Goal: Task Accomplishment & Management: Manage account settings

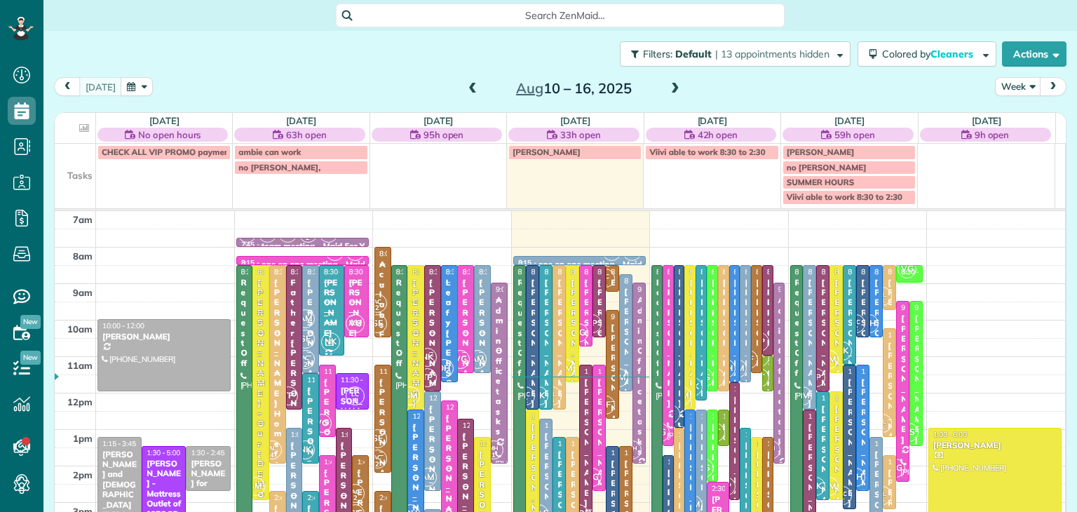
scroll to position [6, 6]
click at [1001, 83] on button "Week" at bounding box center [1018, 86] width 46 height 19
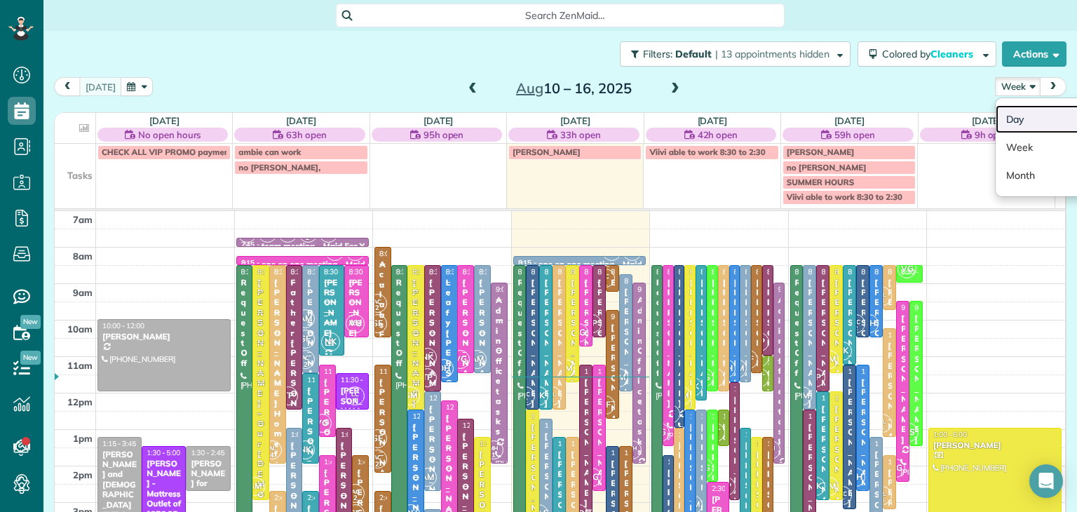
click at [1016, 122] on link "Day" at bounding box center [1050, 119] width 111 height 28
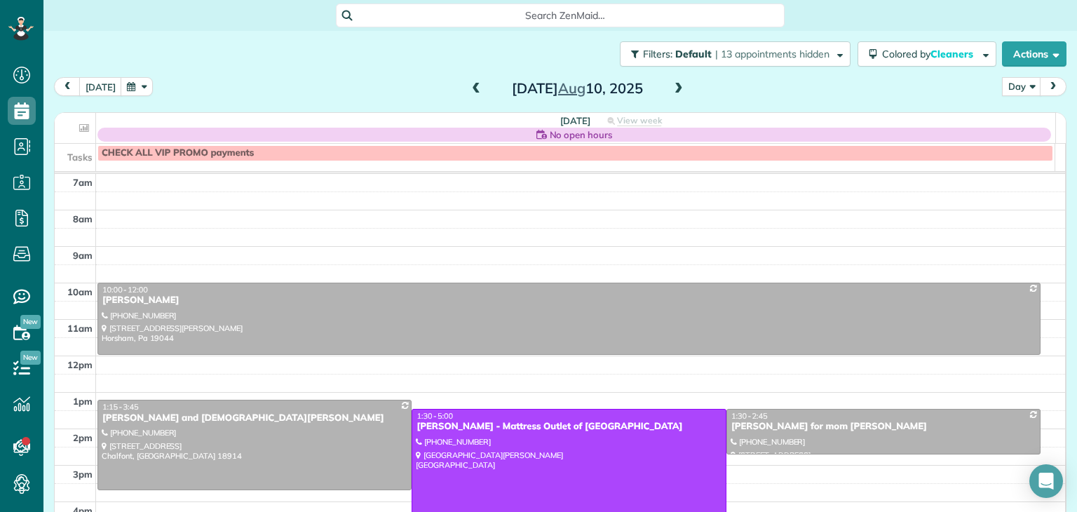
click at [672, 89] on span at bounding box center [678, 89] width 15 height 13
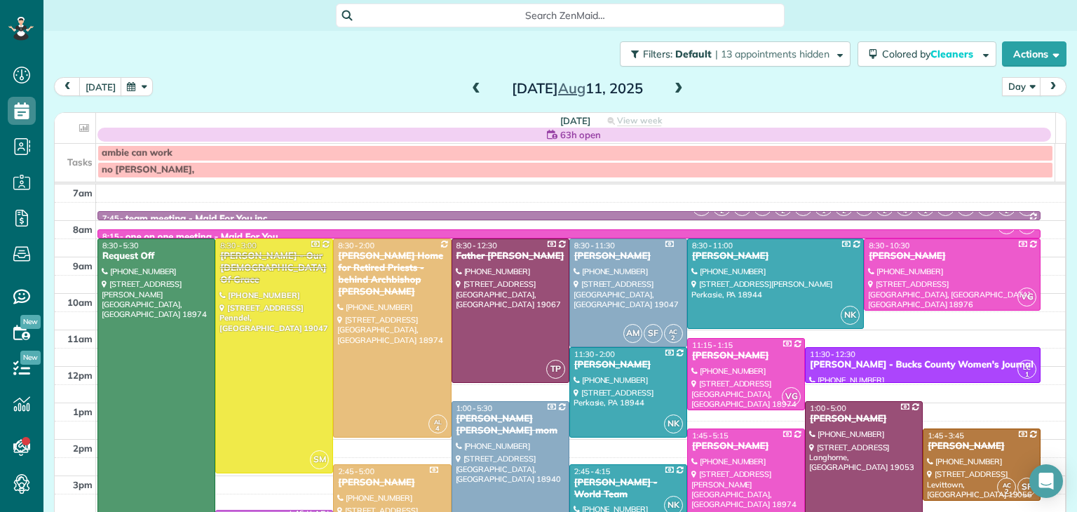
click at [672, 89] on span at bounding box center [678, 89] width 15 height 13
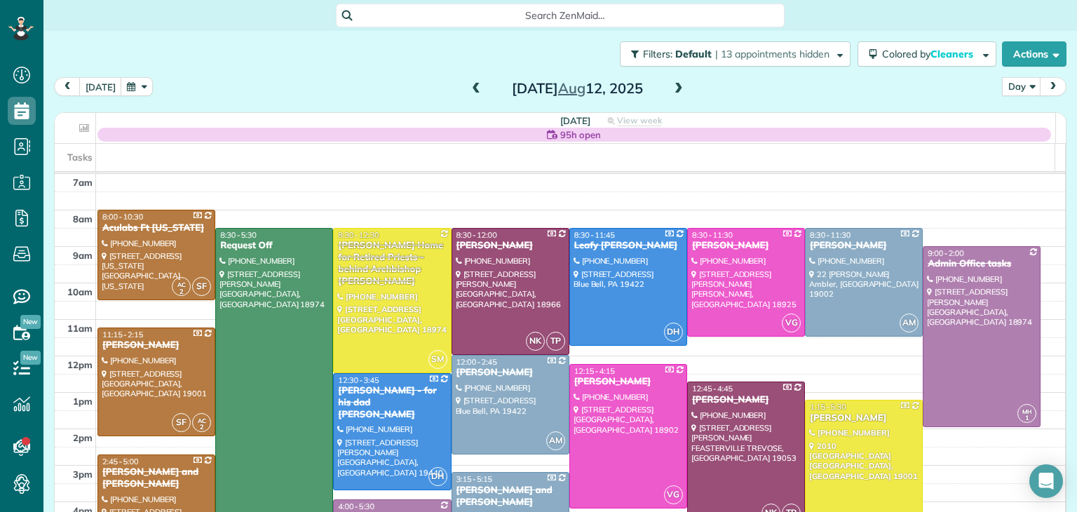
click at [672, 89] on span at bounding box center [678, 89] width 15 height 13
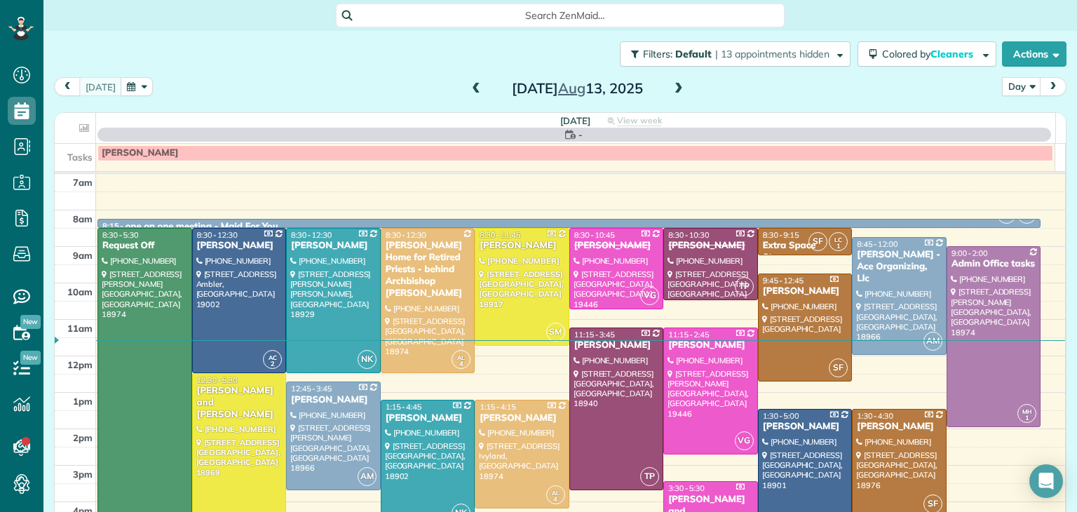
click at [672, 89] on span at bounding box center [678, 89] width 15 height 13
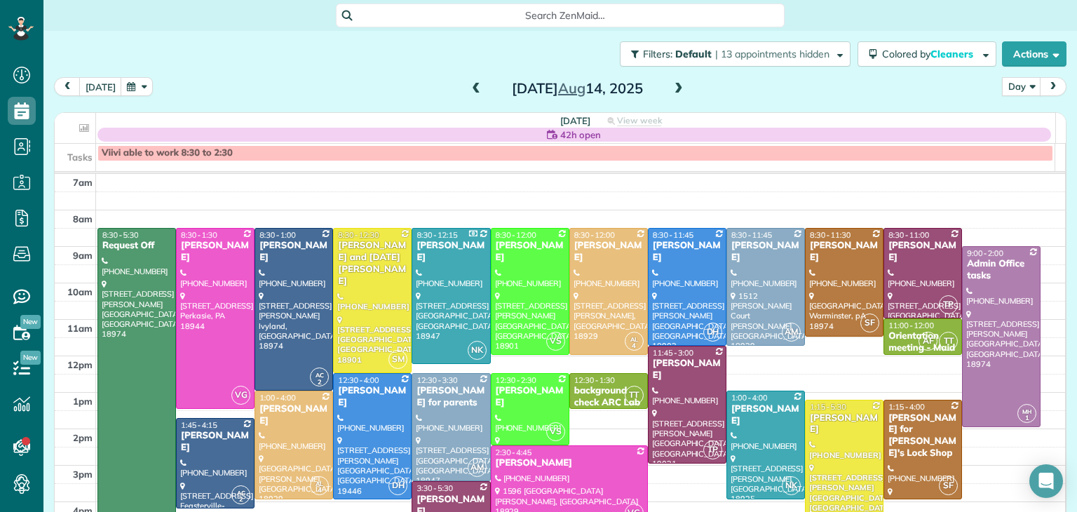
click at [672, 89] on span at bounding box center [678, 89] width 15 height 13
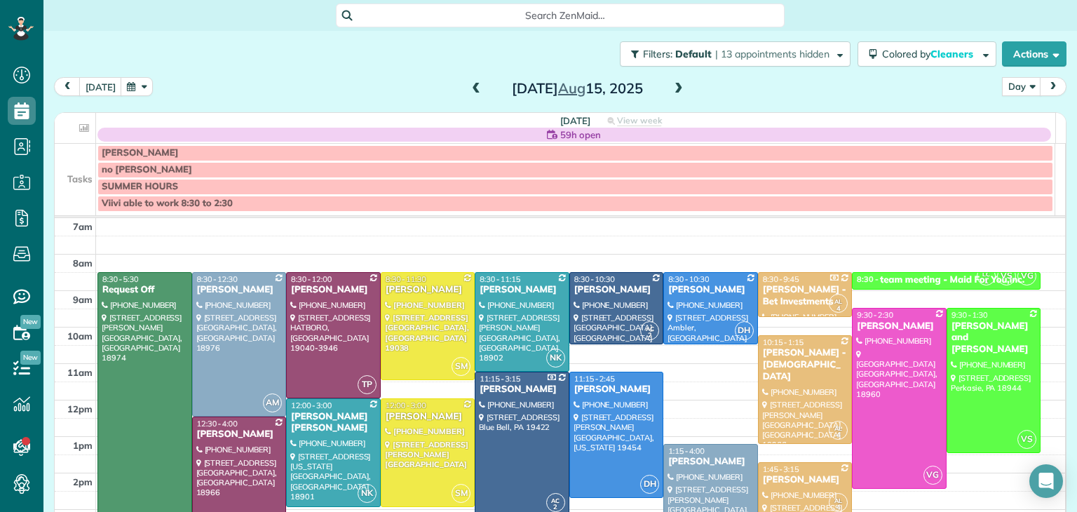
click at [672, 89] on span at bounding box center [678, 89] width 15 height 13
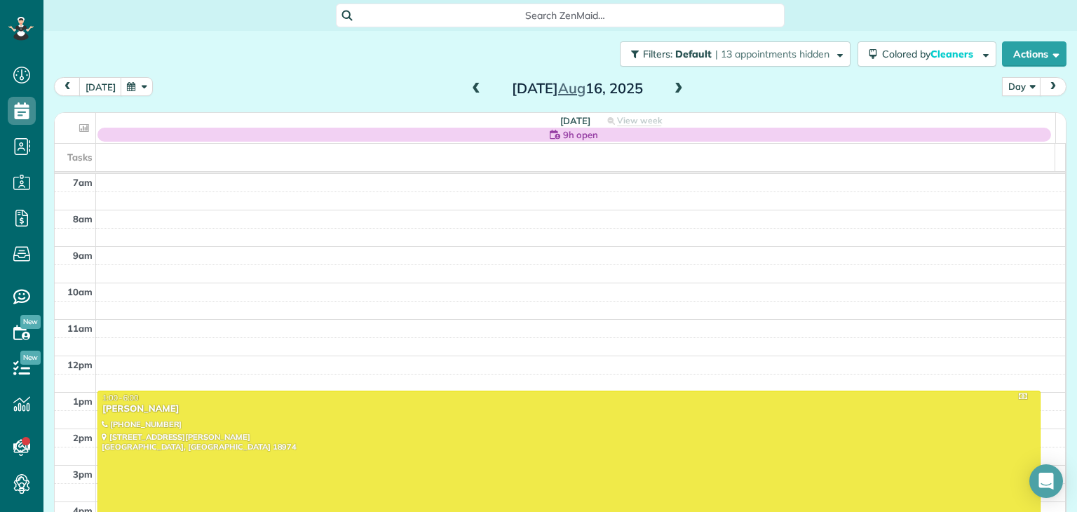
click at [672, 89] on span at bounding box center [678, 89] width 15 height 13
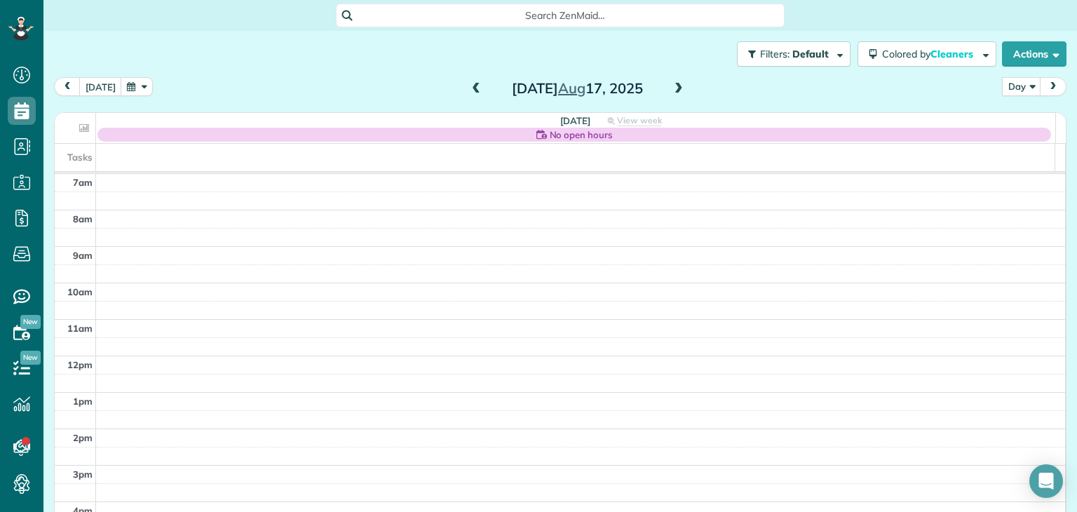
click at [672, 89] on span at bounding box center [678, 89] width 15 height 13
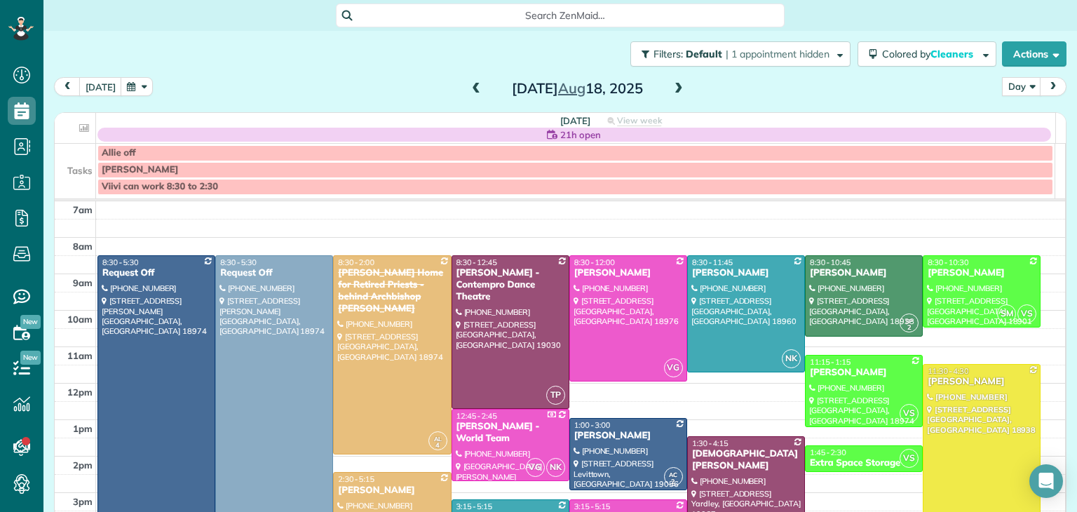
click at [468, 88] on span at bounding box center [475, 89] width 15 height 13
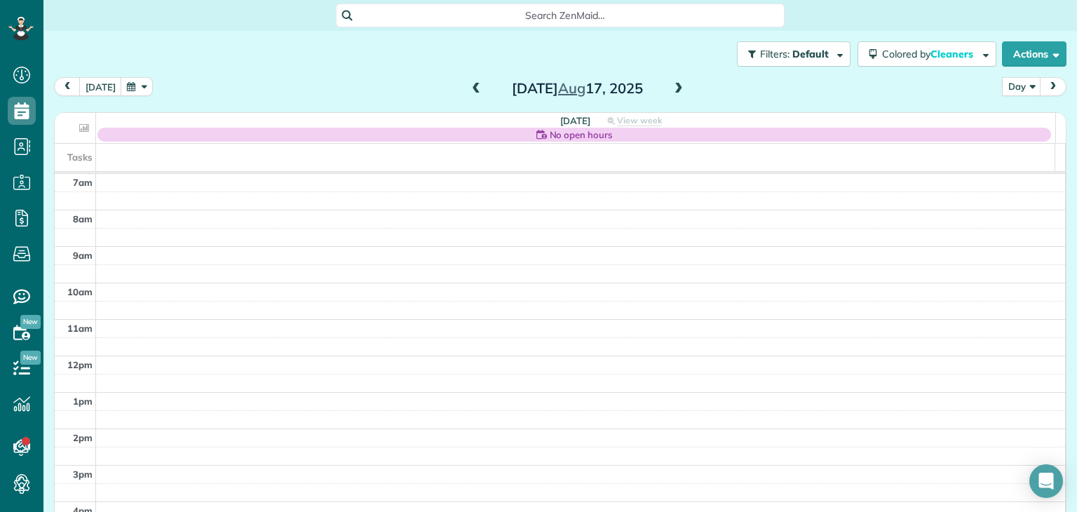
click at [671, 83] on span at bounding box center [678, 89] width 15 height 13
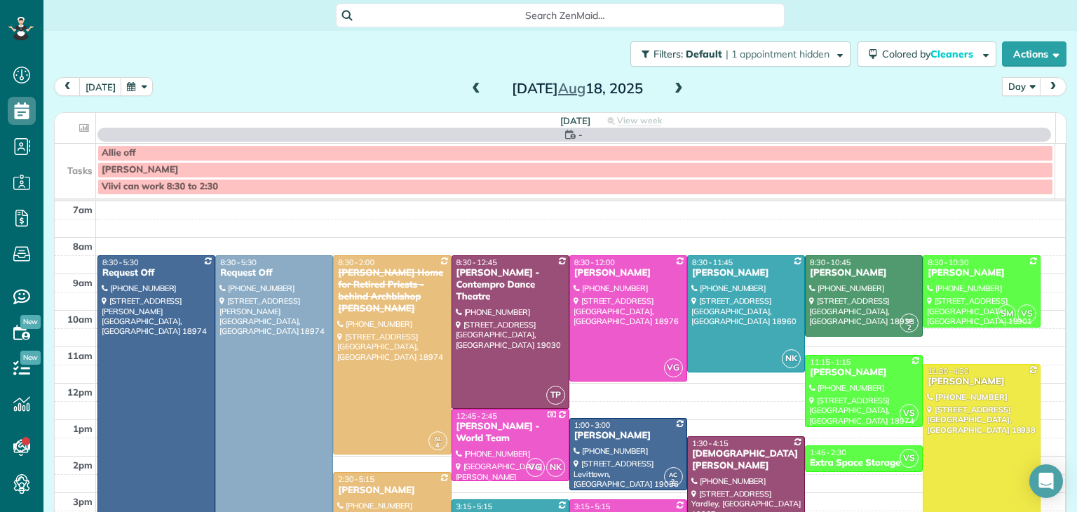
click at [590, 137] on div "-" at bounding box center [573, 135] width 953 height 14
click at [570, 132] on icon at bounding box center [570, 134] width 11 height 11
click at [561, 128] on div "-" at bounding box center [573, 135] width 953 height 14
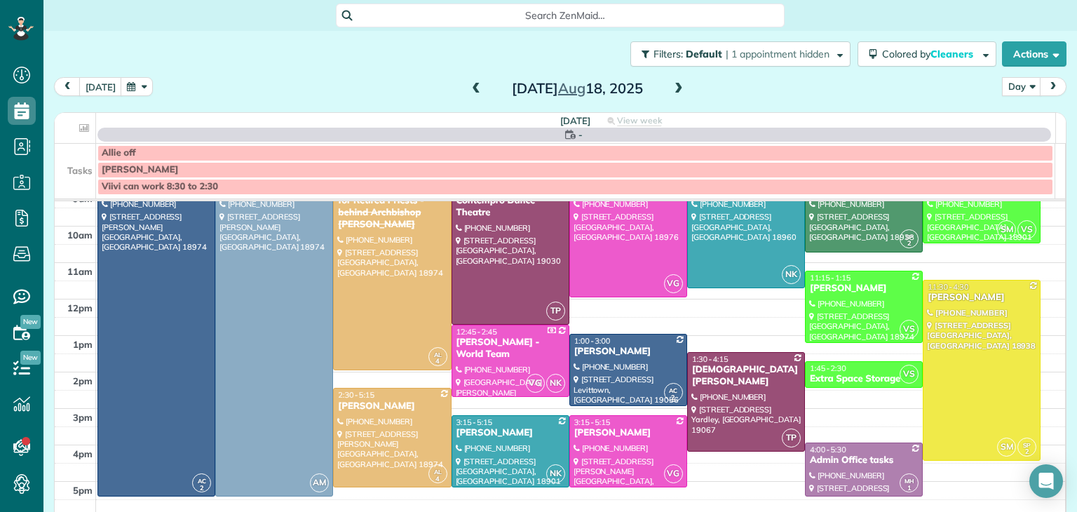
scroll to position [95, 0]
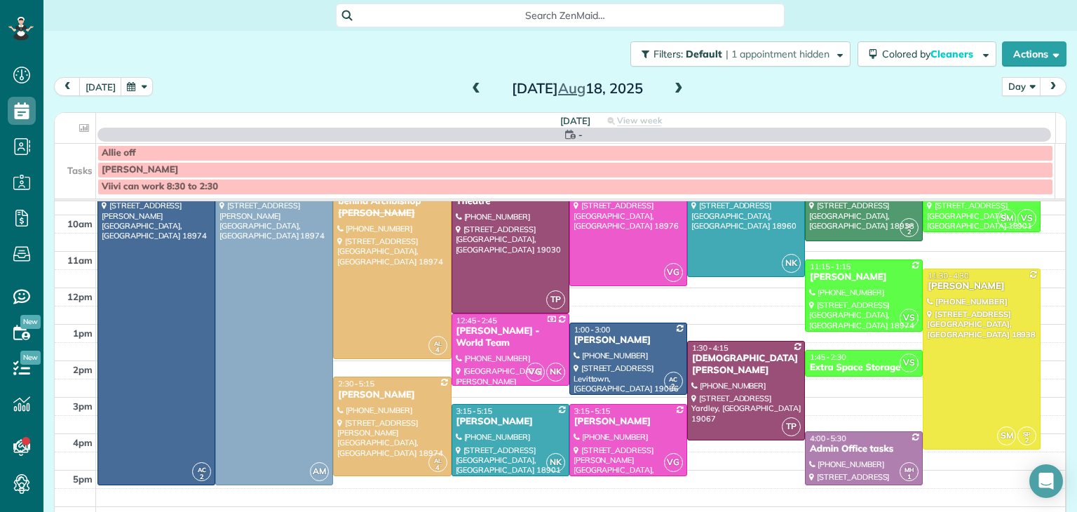
click at [671, 86] on span at bounding box center [678, 89] width 15 height 13
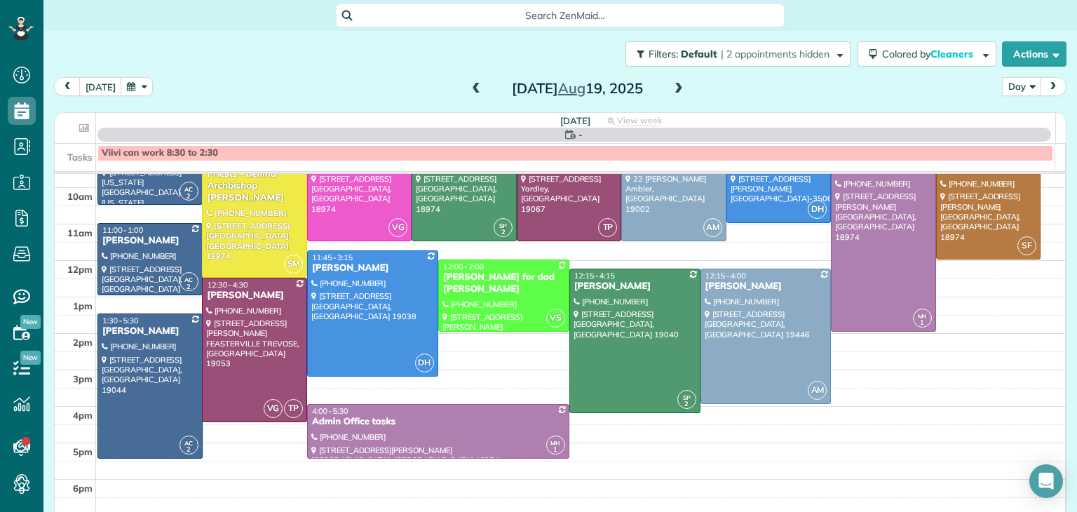
scroll to position [0, 0]
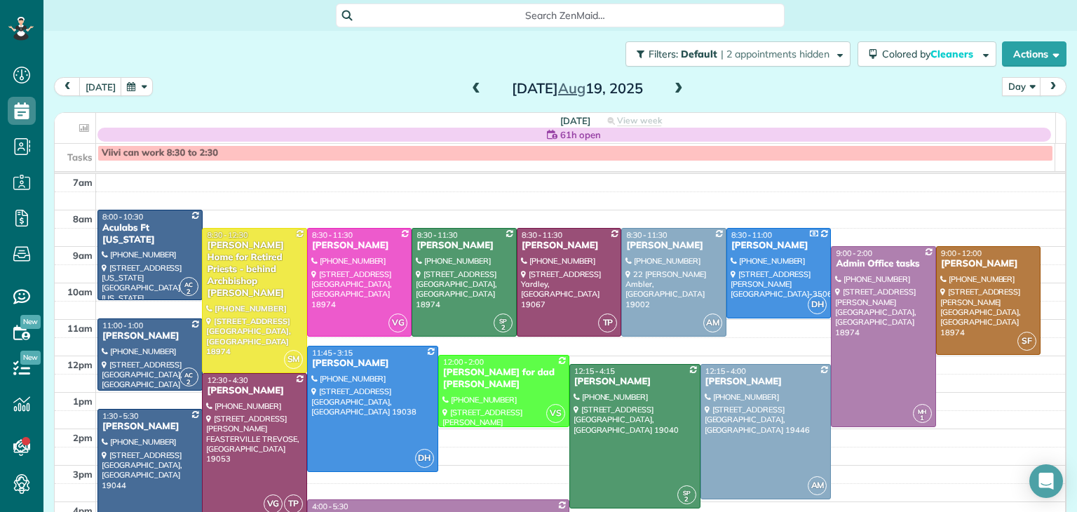
click at [671, 86] on span at bounding box center [678, 89] width 15 height 13
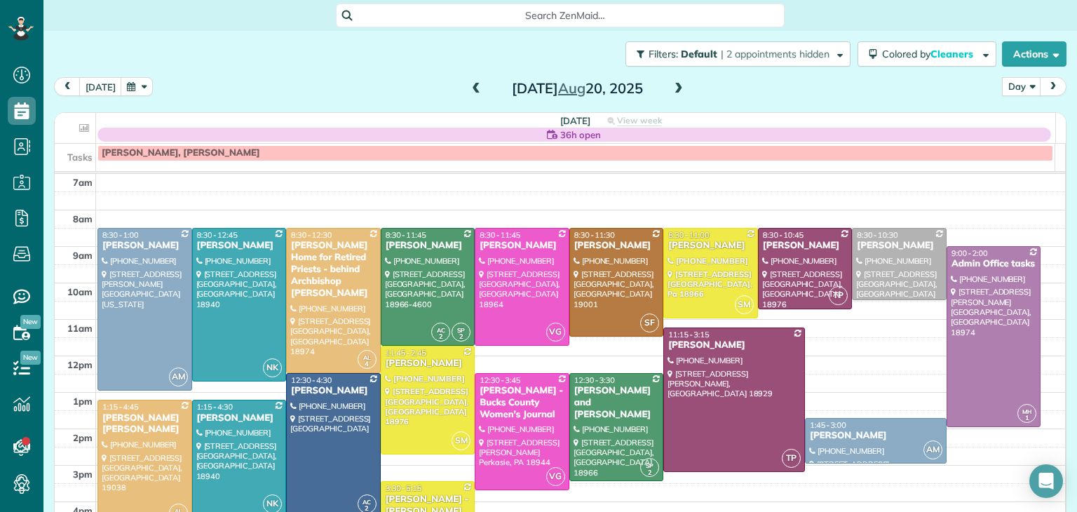
click at [671, 86] on span at bounding box center [678, 89] width 15 height 13
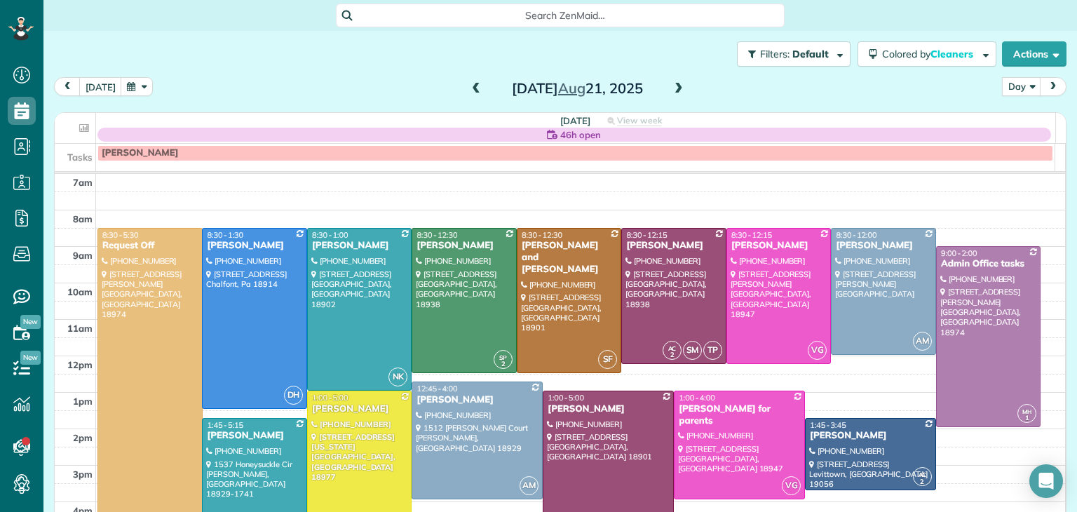
click at [671, 86] on span at bounding box center [678, 89] width 15 height 13
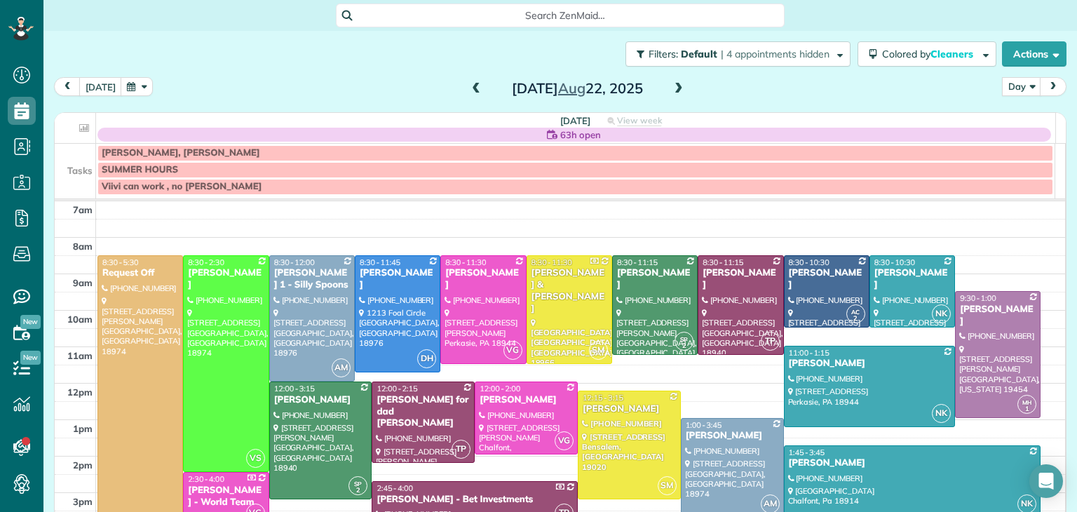
click at [671, 93] on span at bounding box center [678, 89] width 15 height 13
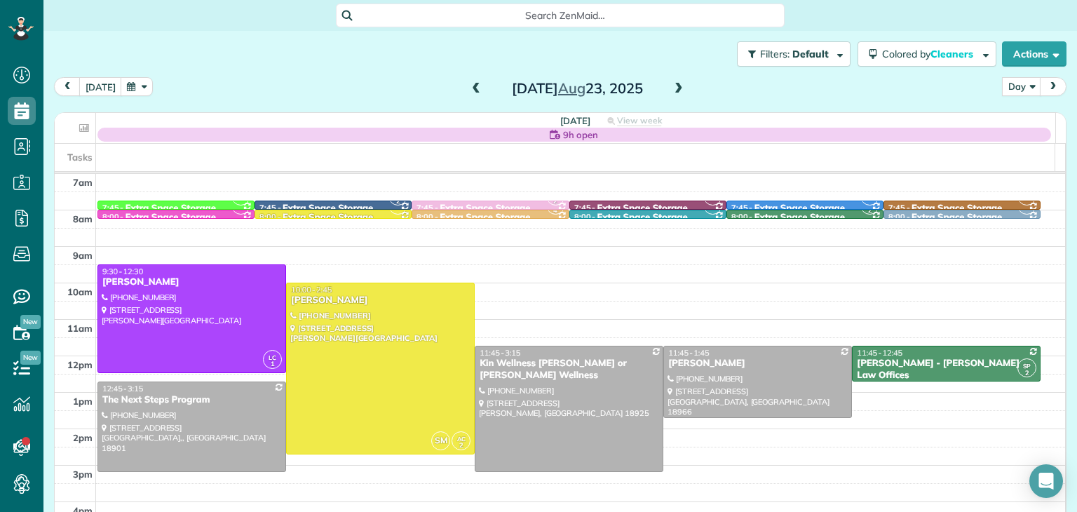
click at [671, 93] on span at bounding box center [678, 89] width 15 height 13
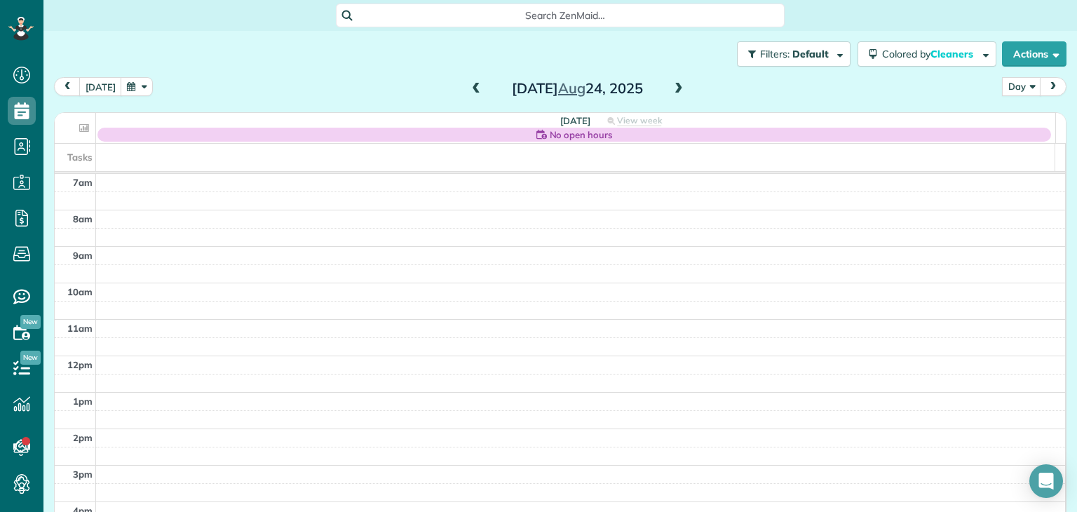
click at [671, 93] on span at bounding box center [678, 89] width 15 height 13
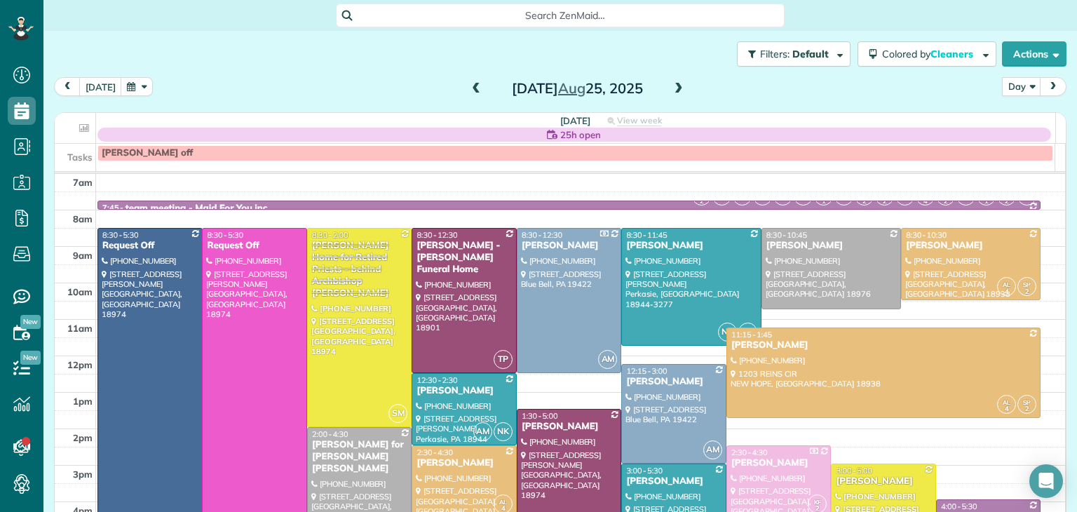
click at [671, 93] on span at bounding box center [678, 89] width 15 height 13
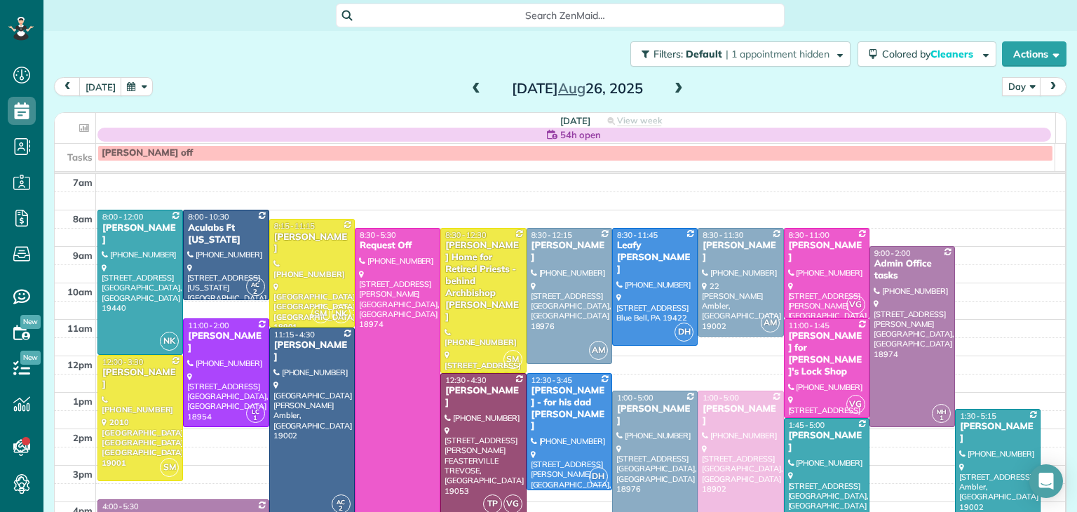
click at [671, 93] on span at bounding box center [678, 89] width 15 height 13
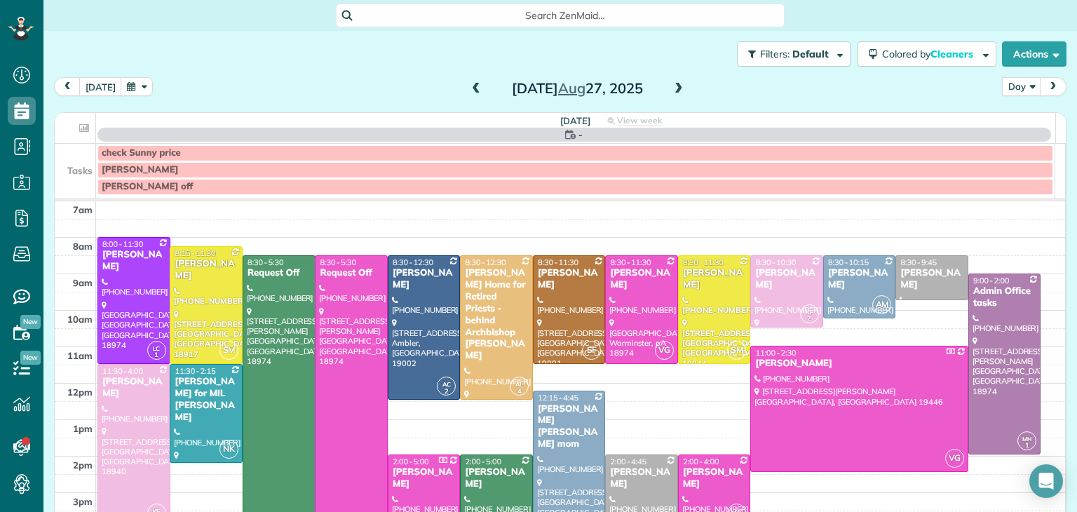
click at [671, 93] on span at bounding box center [678, 89] width 15 height 13
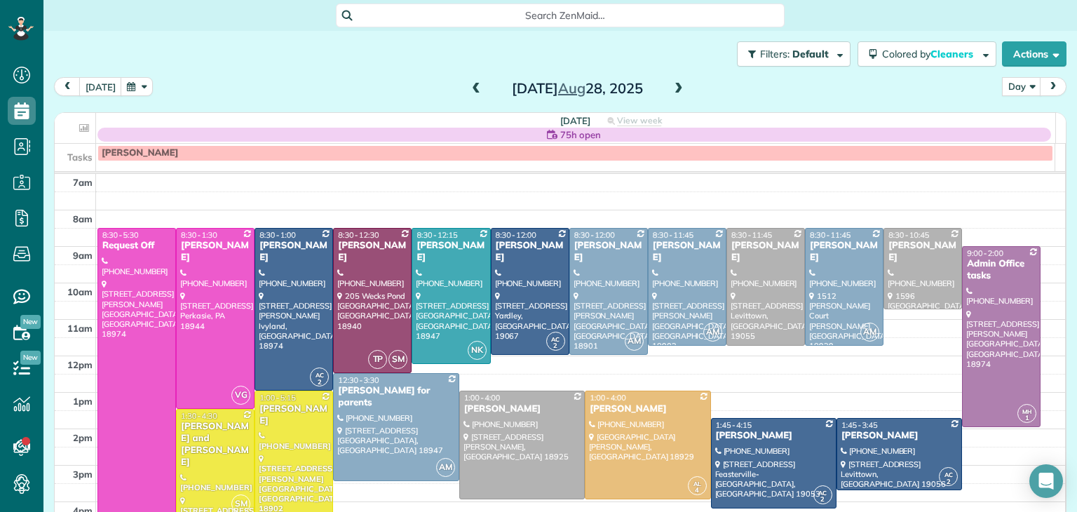
click at [671, 93] on span at bounding box center [678, 89] width 15 height 13
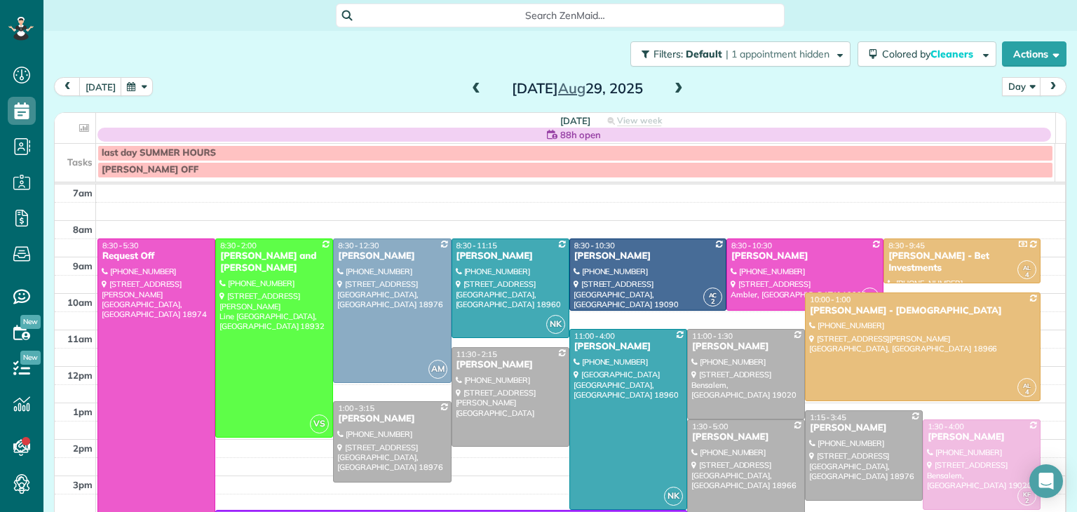
click at [671, 93] on span at bounding box center [678, 89] width 15 height 13
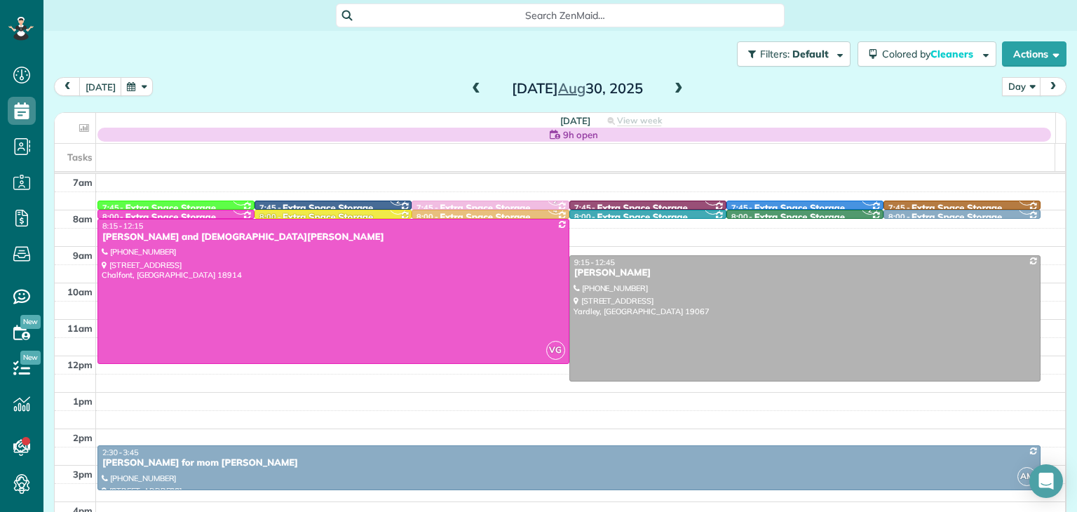
click at [671, 93] on span at bounding box center [678, 89] width 15 height 13
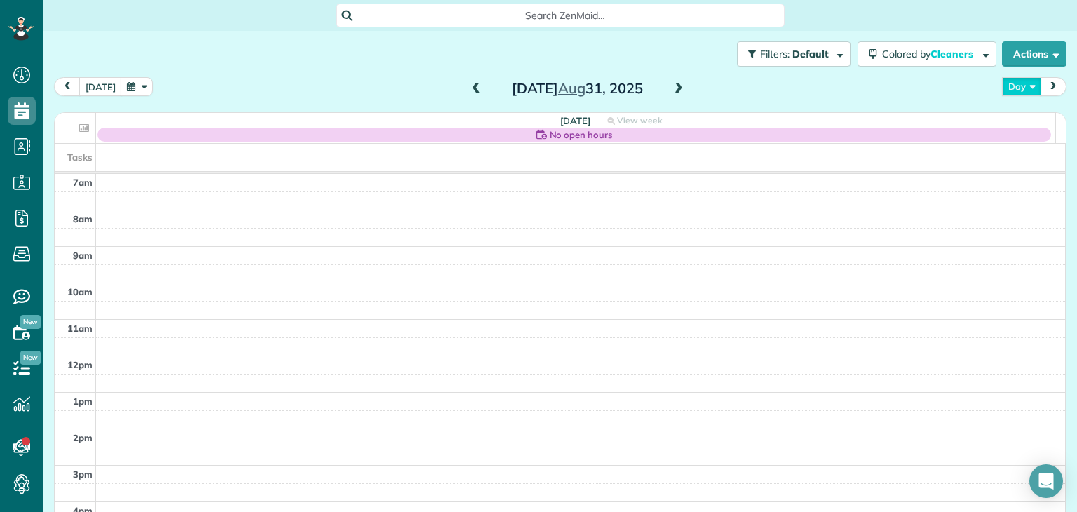
click at [1014, 82] on button "Day" at bounding box center [1021, 86] width 39 height 19
click at [1019, 121] on link "Day" at bounding box center [1057, 119] width 111 height 28
click at [471, 93] on span at bounding box center [475, 89] width 15 height 13
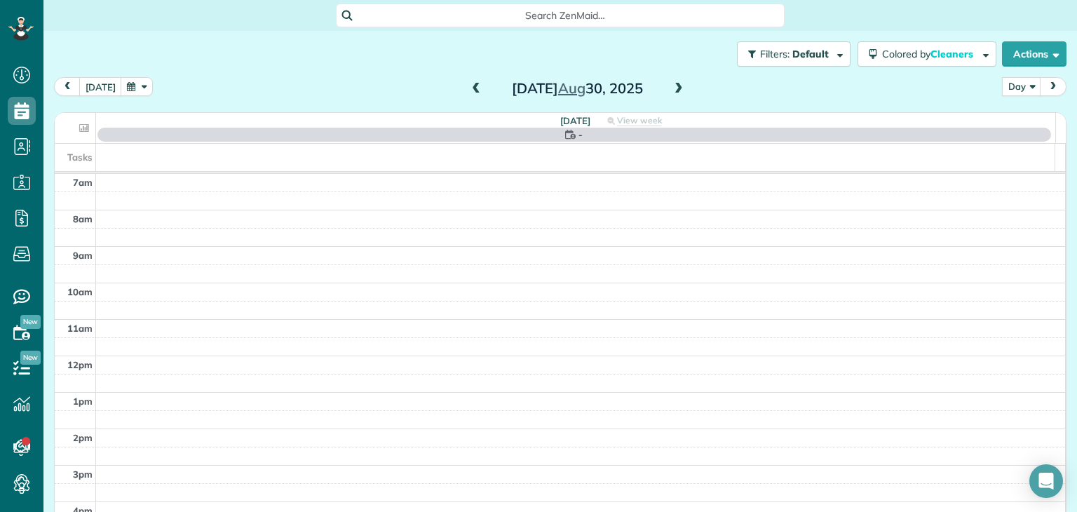
click at [471, 93] on span at bounding box center [475, 89] width 15 height 13
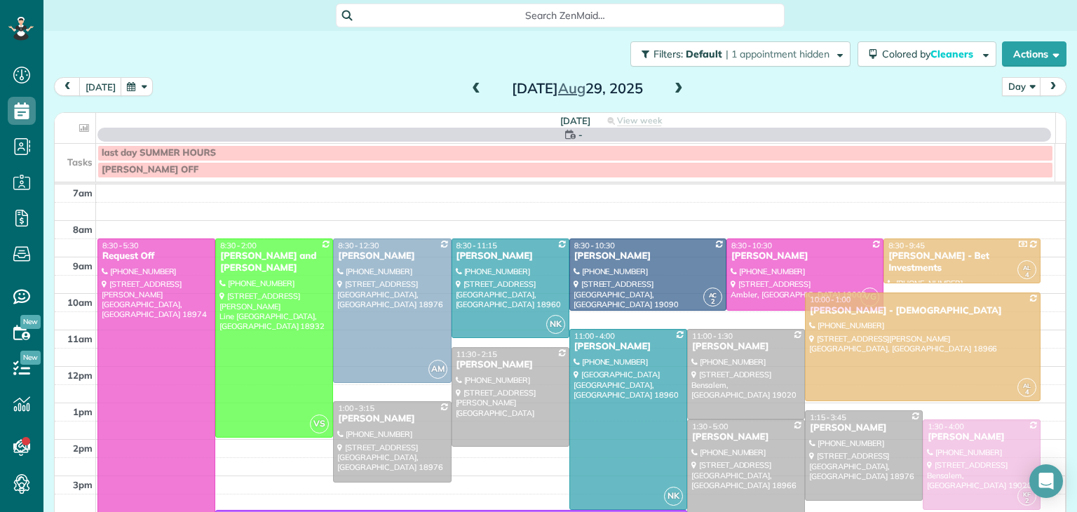
click at [471, 93] on span at bounding box center [475, 89] width 15 height 13
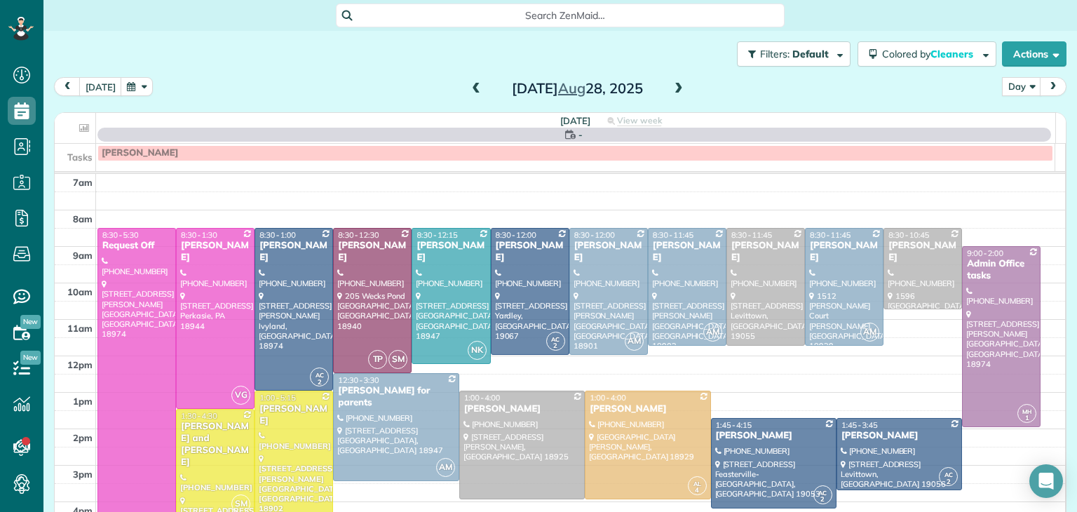
click at [471, 93] on span at bounding box center [475, 89] width 15 height 13
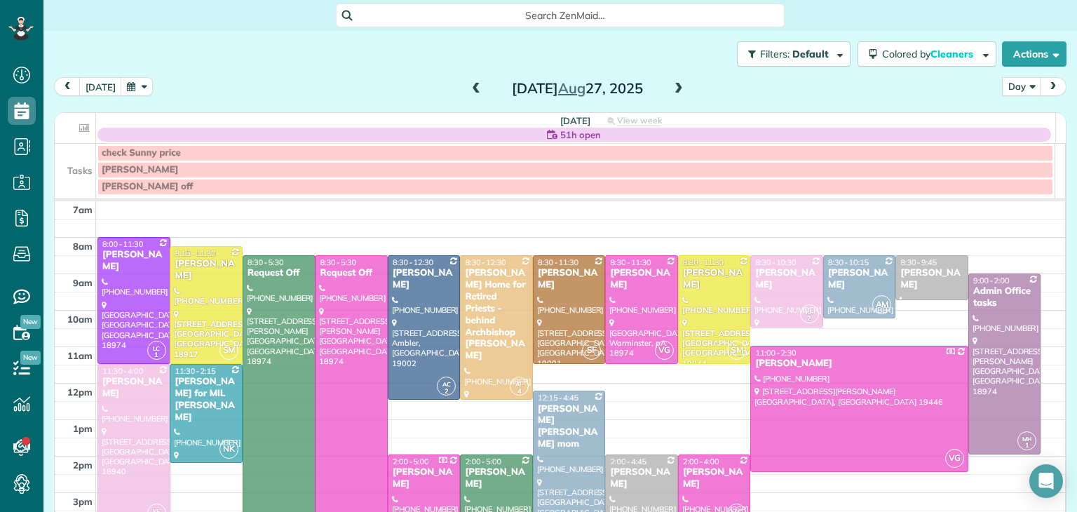
click at [471, 93] on span at bounding box center [475, 89] width 15 height 13
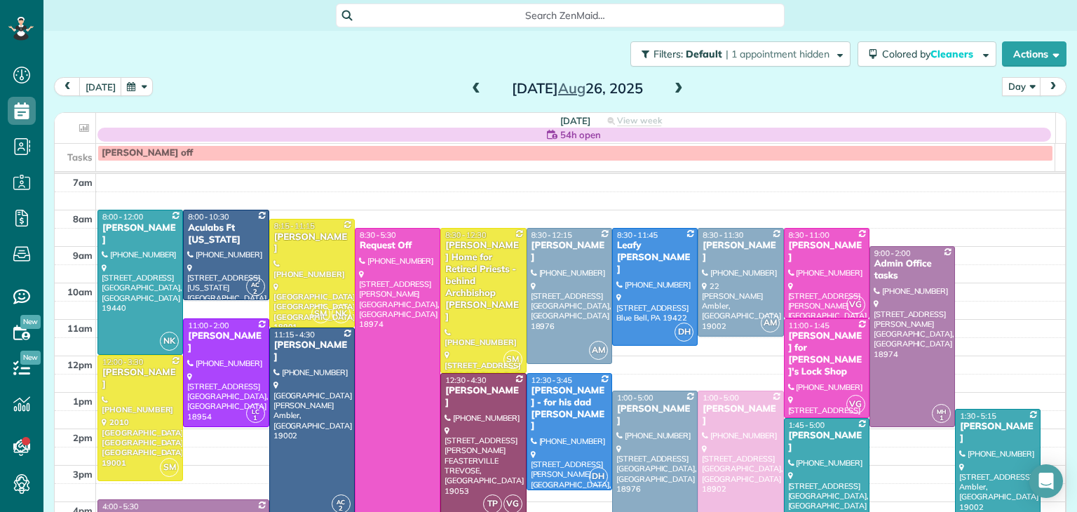
click at [471, 93] on span at bounding box center [475, 89] width 15 height 13
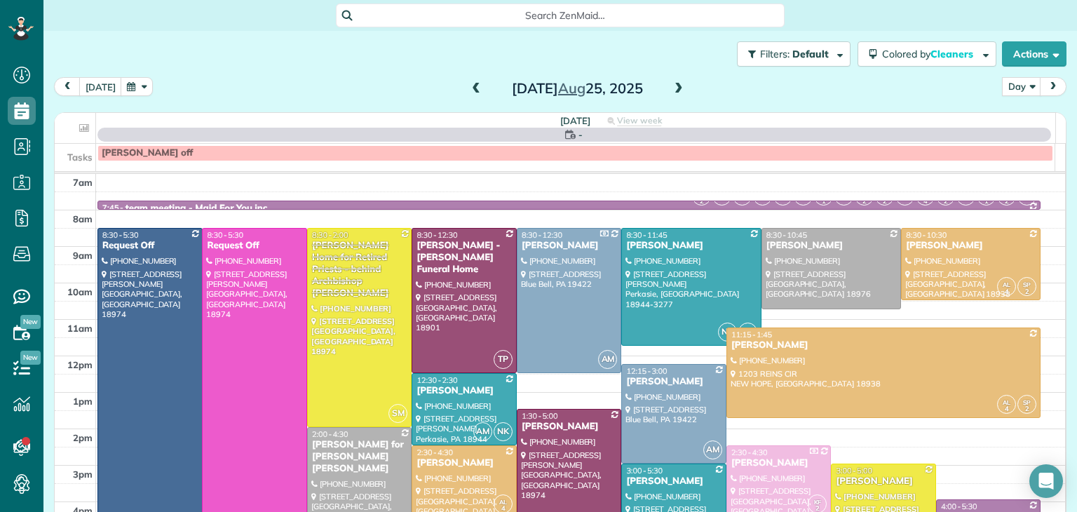
click at [471, 93] on span at bounding box center [475, 89] width 15 height 13
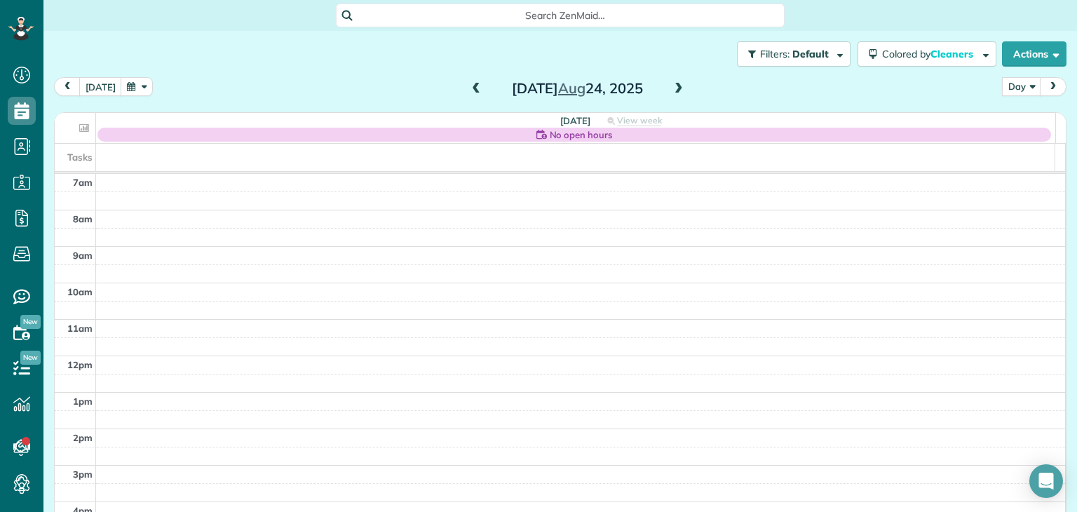
click at [471, 93] on span at bounding box center [475, 89] width 15 height 13
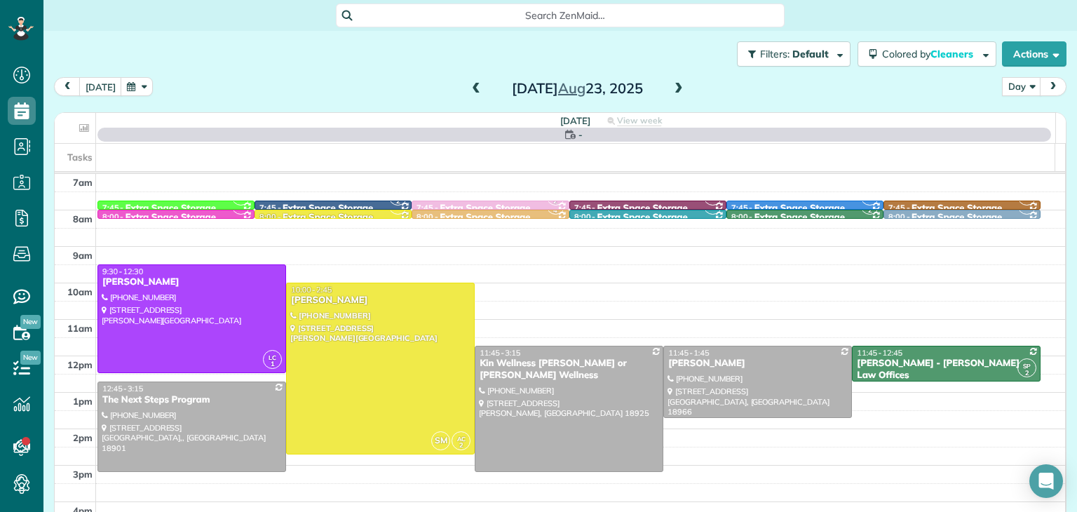
click at [471, 93] on span at bounding box center [475, 89] width 15 height 13
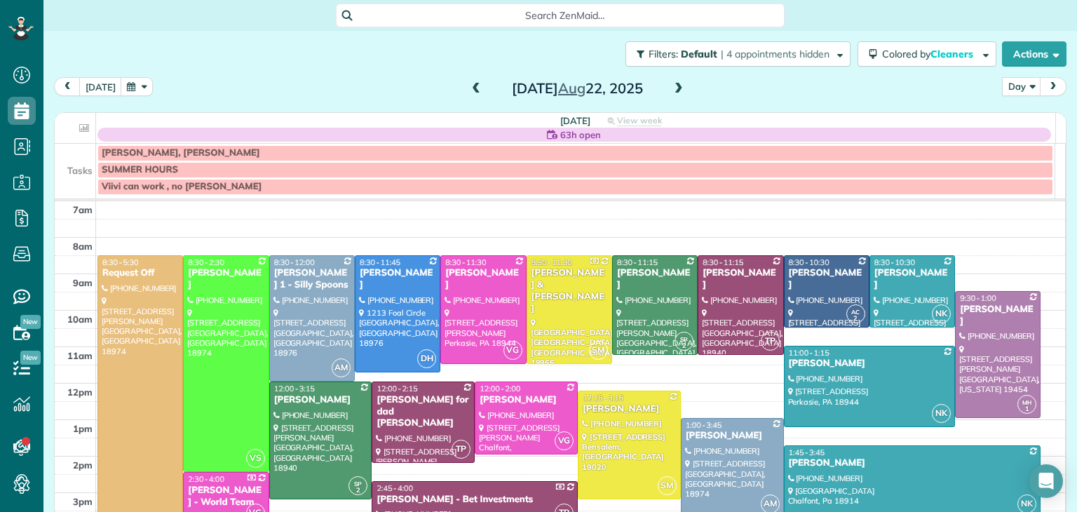
click at [471, 93] on span at bounding box center [475, 89] width 15 height 13
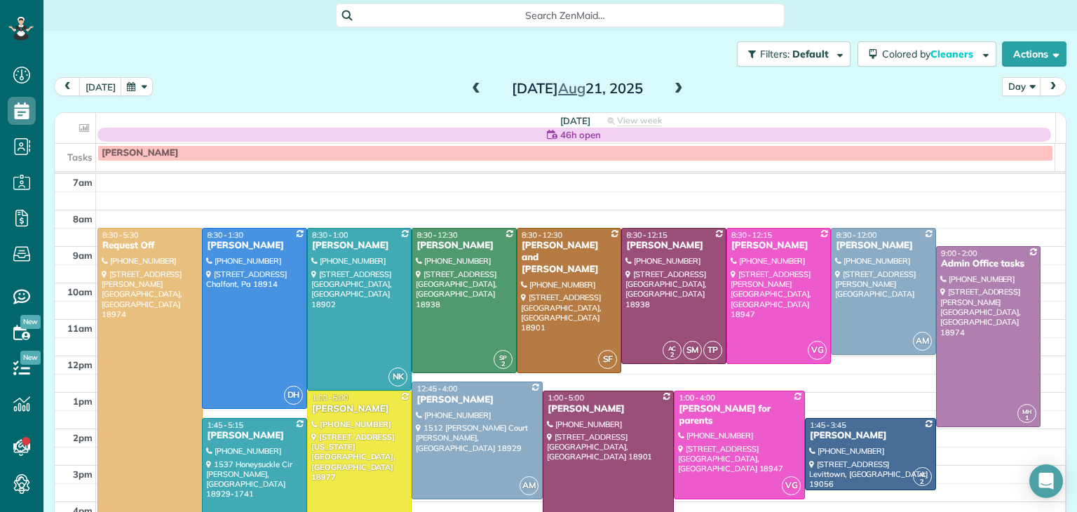
click at [471, 93] on span at bounding box center [475, 89] width 15 height 13
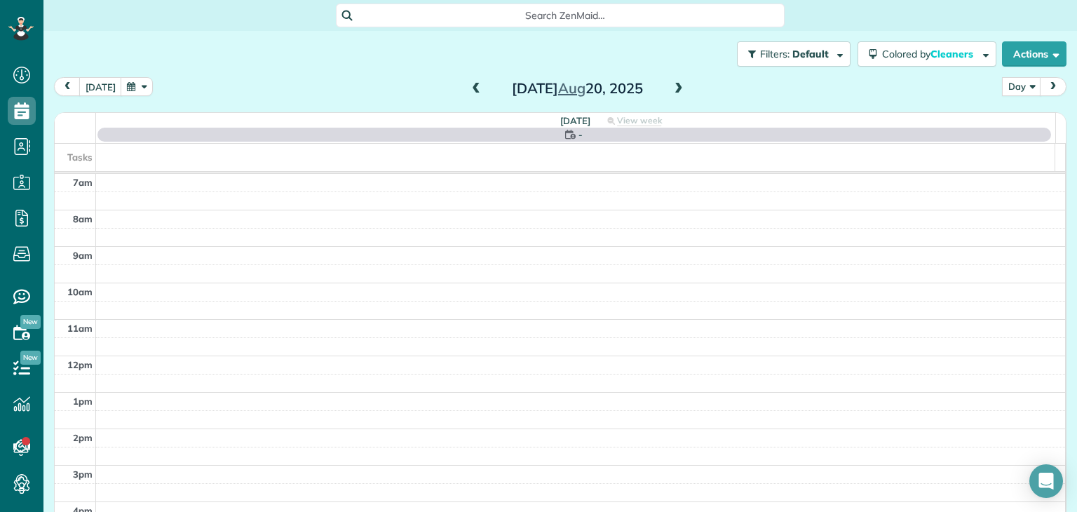
click at [471, 93] on span at bounding box center [475, 89] width 15 height 13
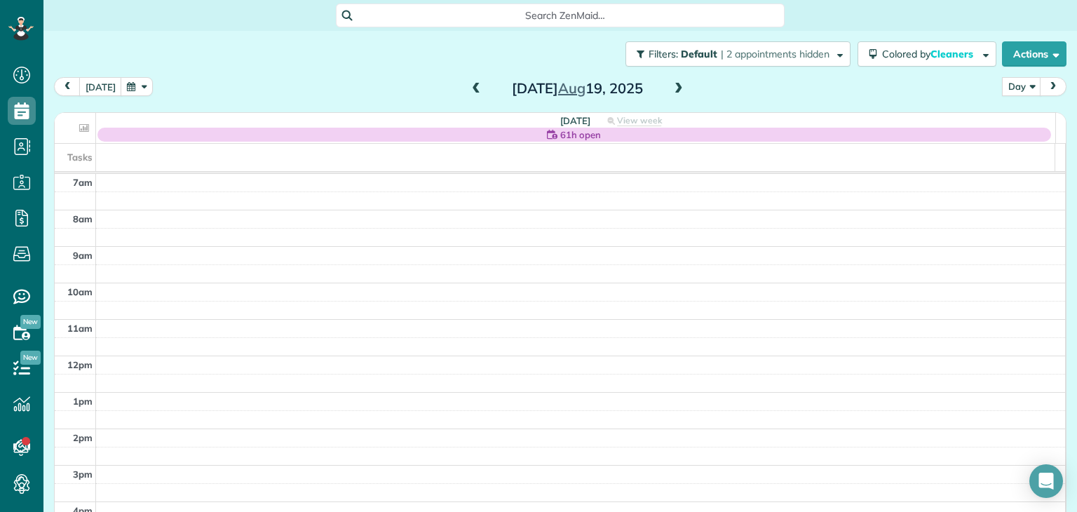
click at [471, 93] on span at bounding box center [475, 89] width 15 height 13
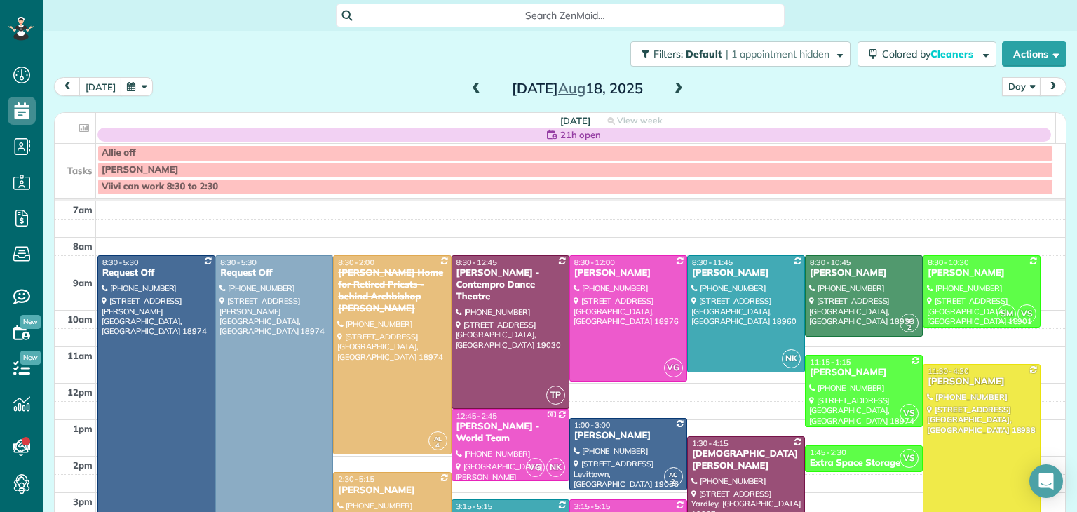
click at [471, 93] on span at bounding box center [475, 89] width 15 height 13
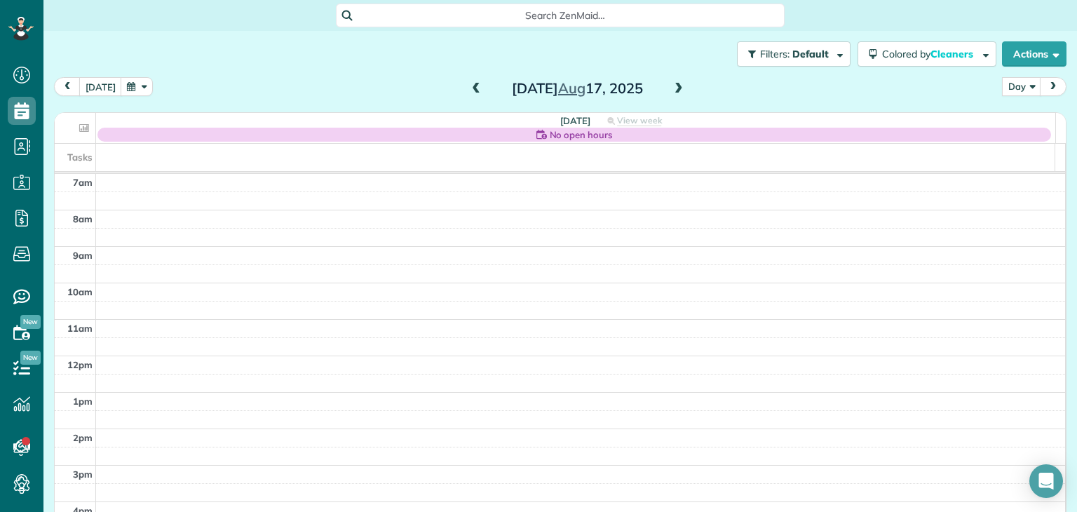
click at [471, 93] on span at bounding box center [475, 89] width 15 height 13
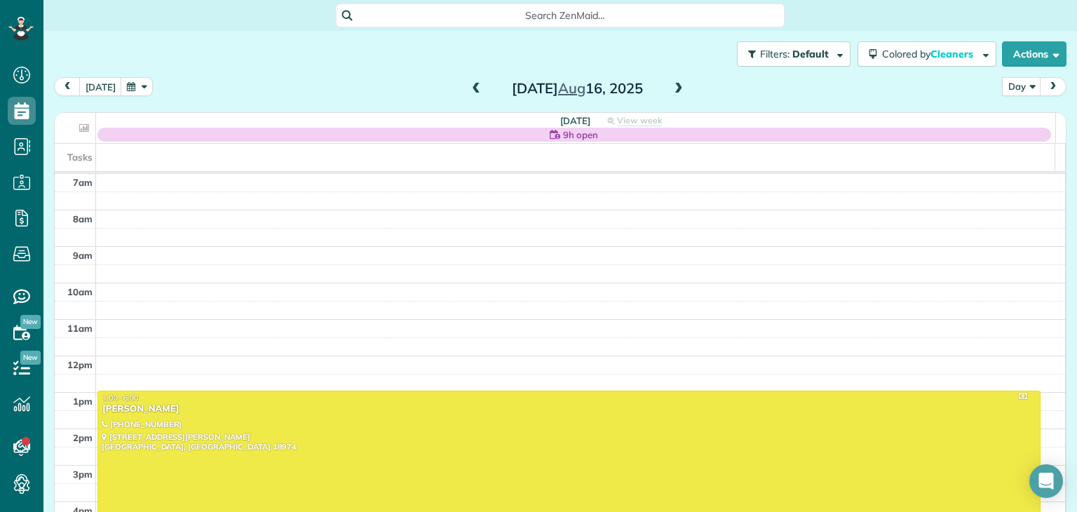
click at [471, 93] on span at bounding box center [475, 89] width 15 height 13
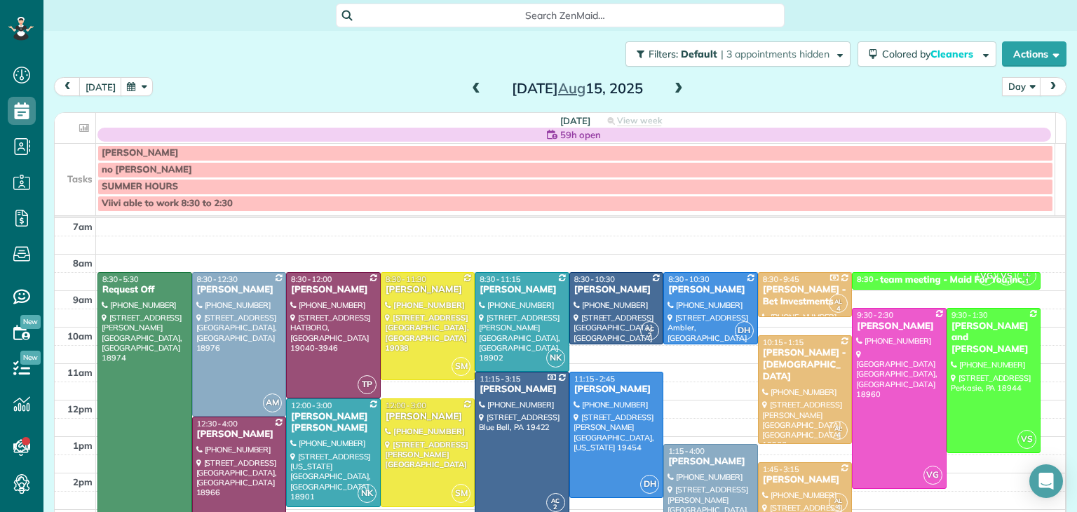
click at [471, 93] on span at bounding box center [475, 89] width 15 height 13
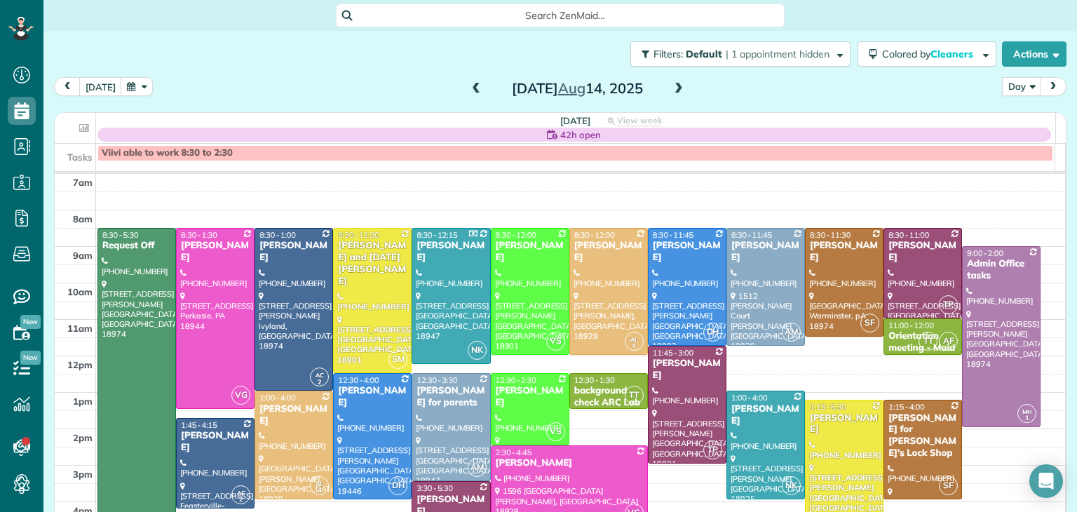
click at [471, 93] on span at bounding box center [475, 89] width 15 height 13
